Goal: Find specific page/section: Find specific page/section

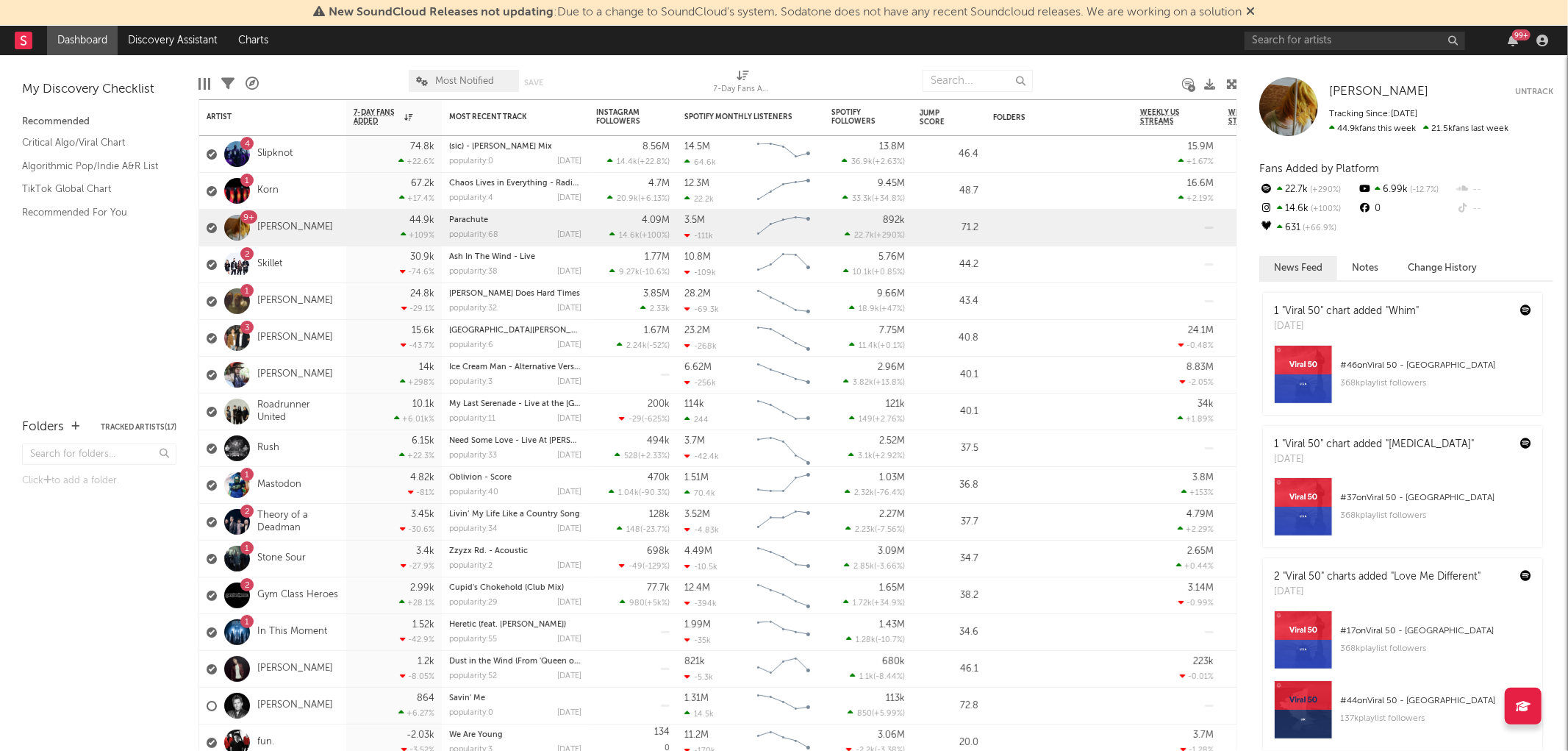
click at [1504, 39] on div "99 +" at bounding box center [1513, 40] width 22 height 12
click at [1515, 40] on icon "button" at bounding box center [1513, 40] width 10 height 12
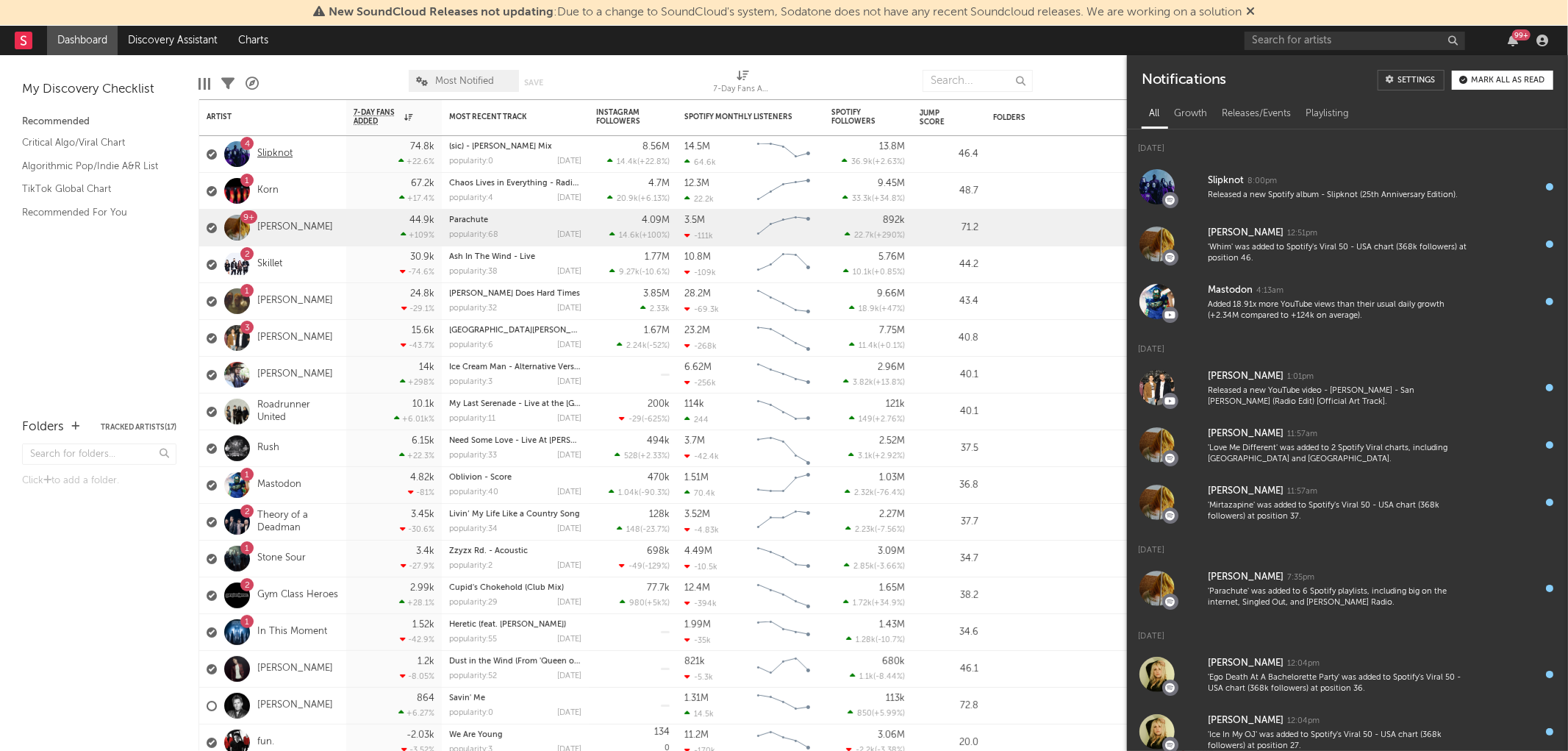
click at [268, 157] on link "Slipknot" at bounding box center [275, 154] width 35 height 13
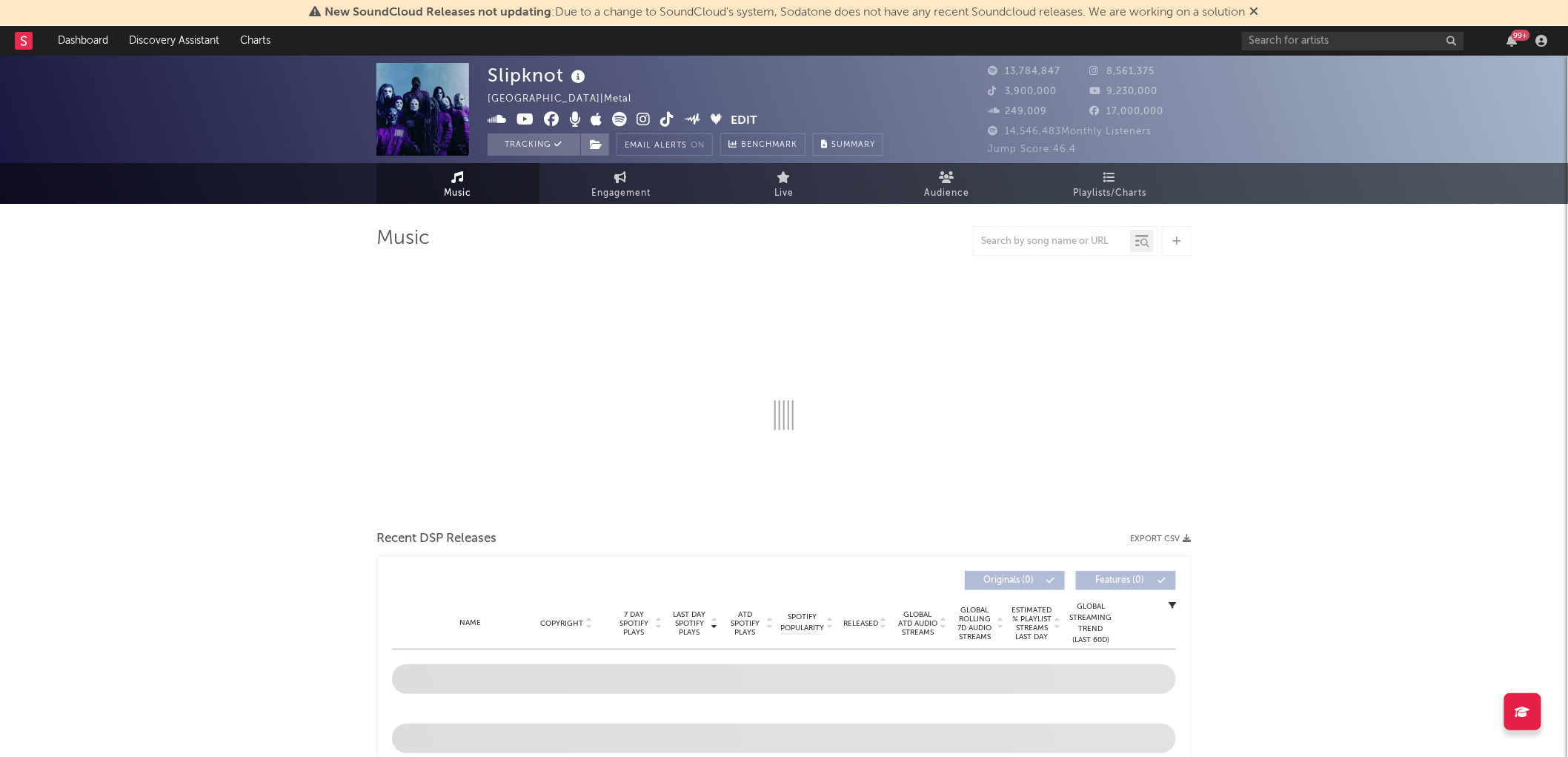
select select "6m"
